Goal: Transaction & Acquisition: Purchase product/service

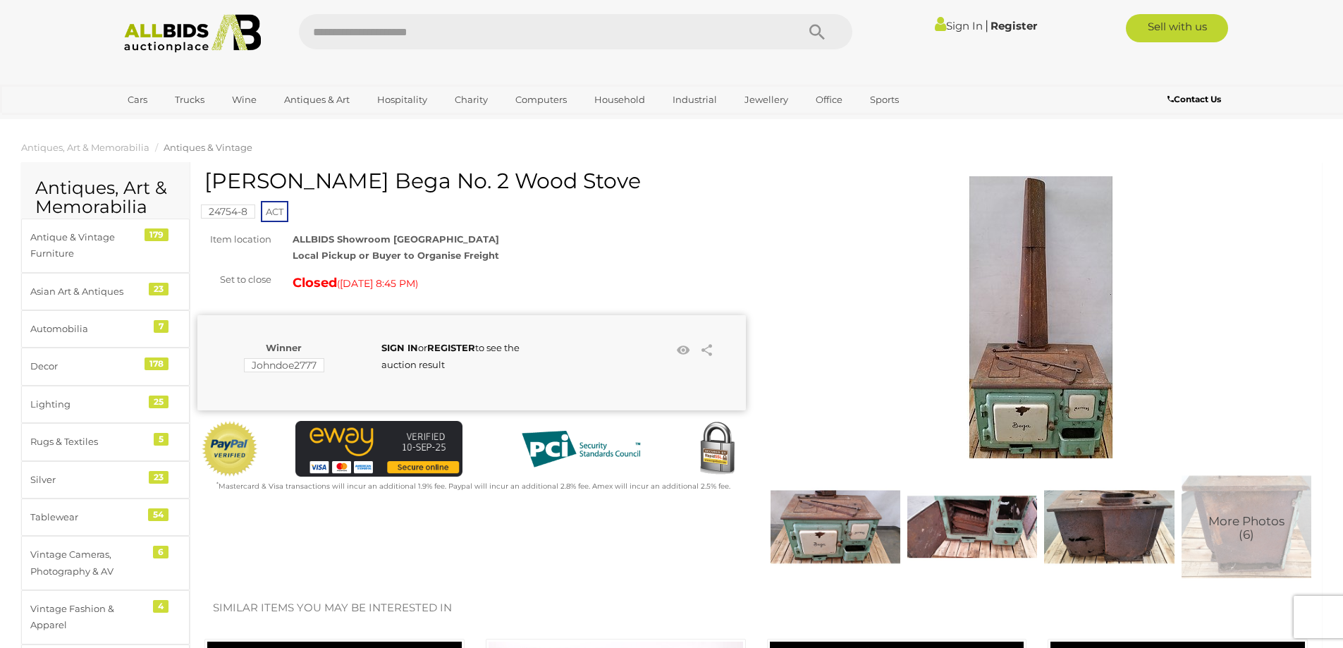
click at [1051, 316] on img at bounding box center [1040, 317] width 282 height 282
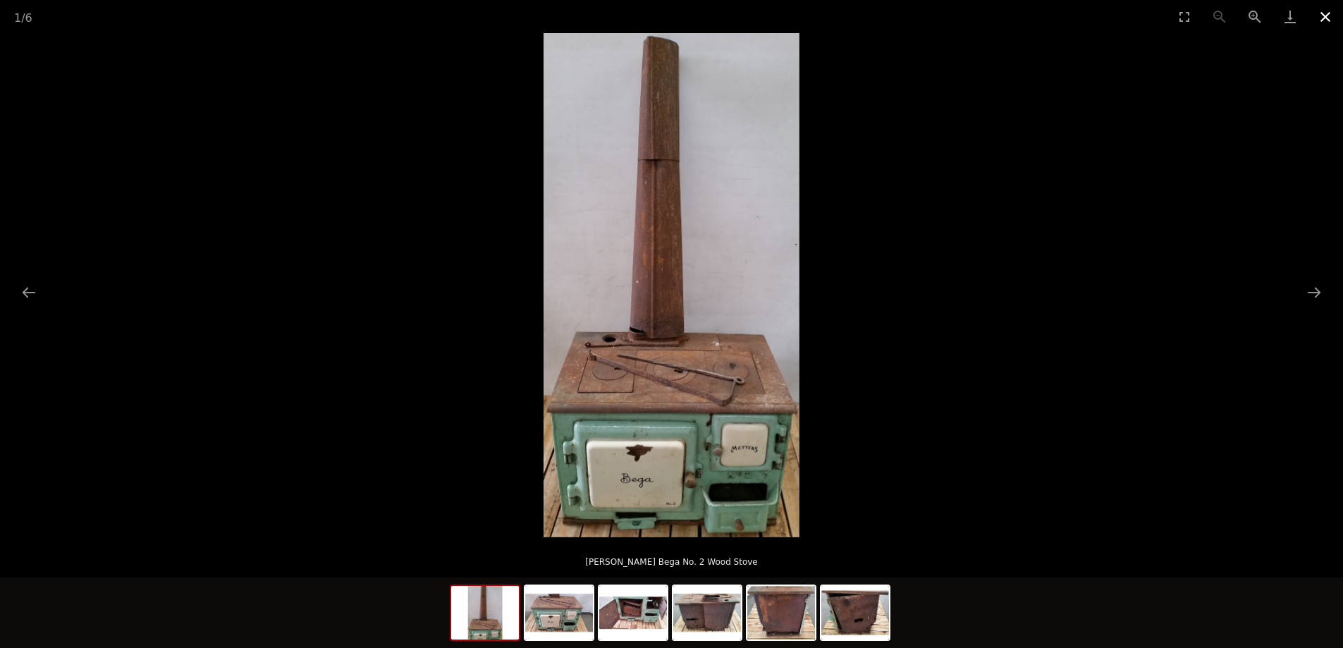
click at [1320, 17] on button "Close gallery" at bounding box center [1325, 16] width 35 height 33
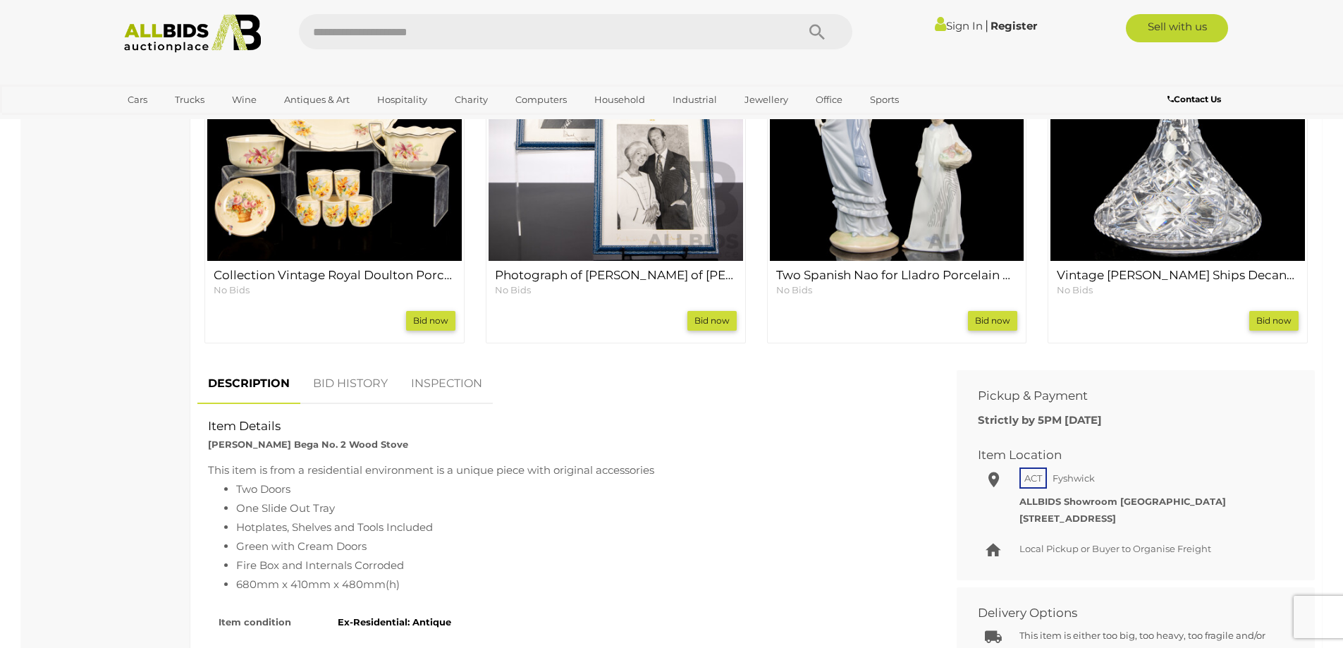
scroll to position [423, 0]
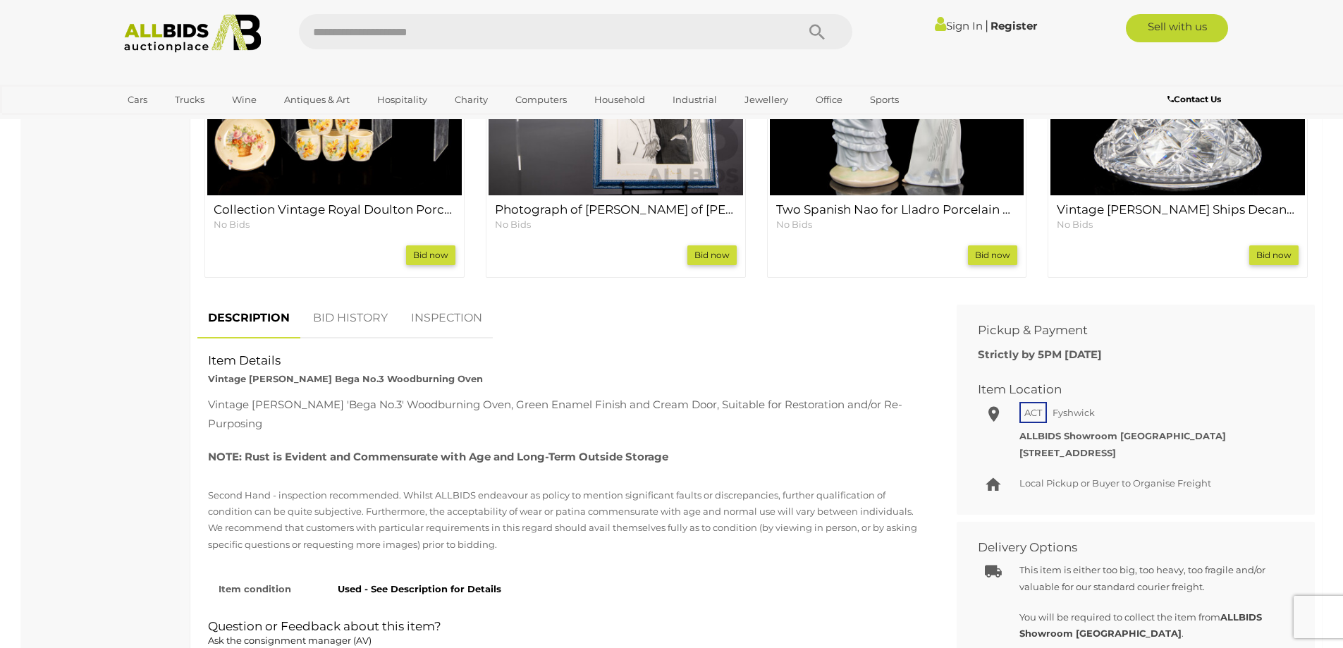
scroll to position [1128, 0]
